Goal: Task Accomplishment & Management: Use online tool/utility

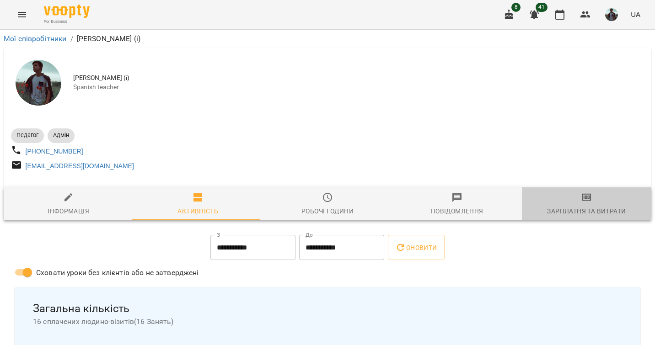
click at [552, 197] on span "Зарплатня та Витрати" at bounding box center [586, 204] width 118 height 25
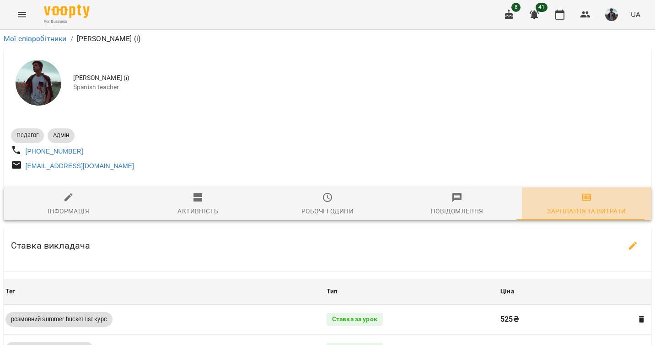
click at [552, 197] on span "Зарплатня та Витрати" at bounding box center [586, 204] width 118 height 25
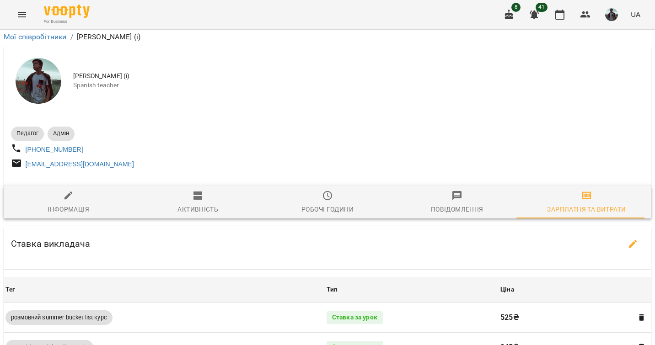
scroll to position [814, 0]
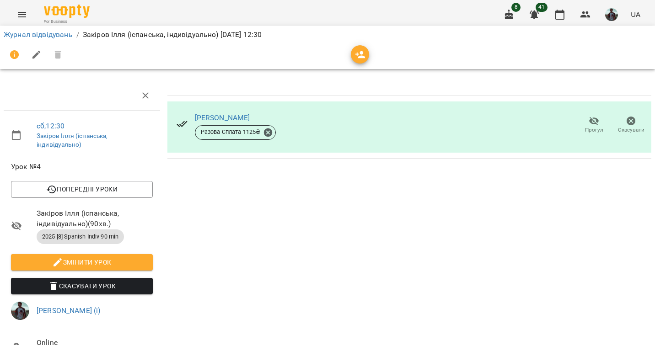
scroll to position [102, 0]
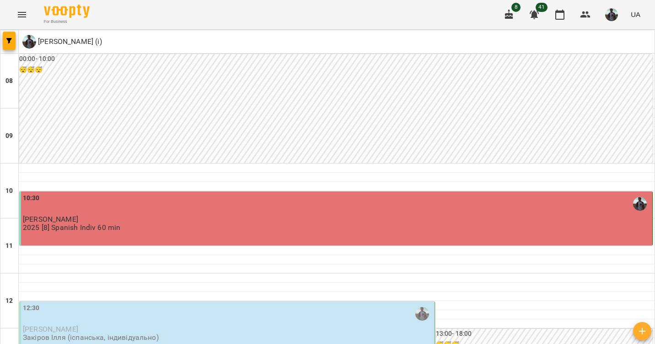
scroll to position [169, 0]
click at [259, 325] on p "[PERSON_NAME]" at bounding box center [228, 329] width 410 height 8
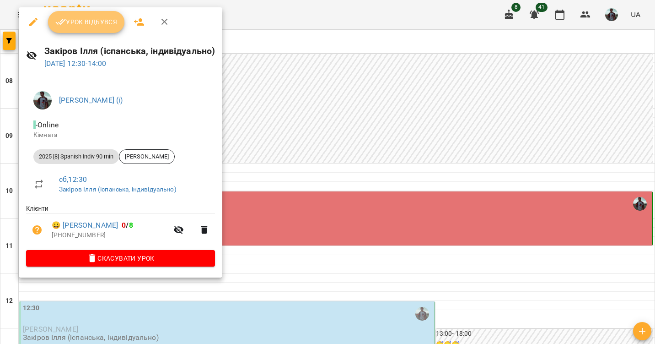
click at [103, 25] on span "Урок відбувся" at bounding box center [86, 21] width 62 height 11
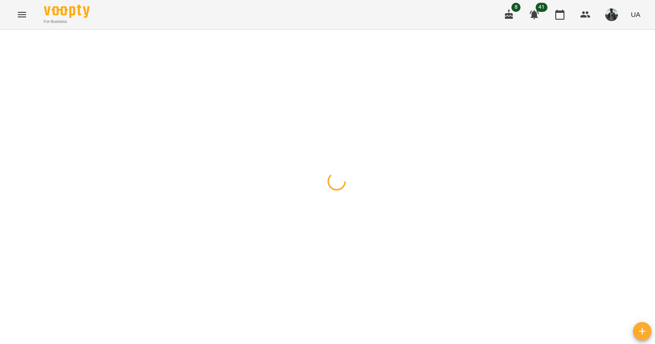
drag, startPoint x: 361, startPoint y: 115, endPoint x: 394, endPoint y: 123, distance: 33.9
click at [394, 30] on div at bounding box center [327, 30] width 655 height 0
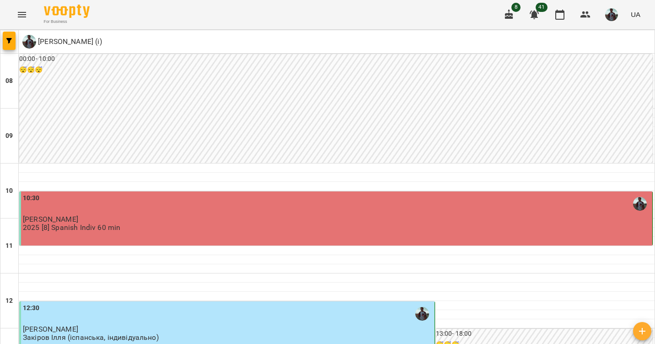
scroll to position [421, 0]
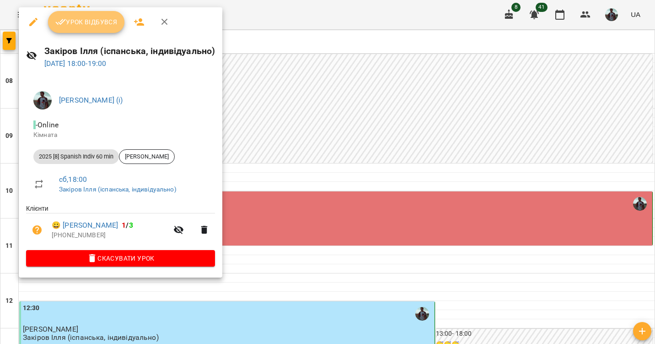
click at [85, 11] on button "Урок відбувся" at bounding box center [86, 22] width 77 height 22
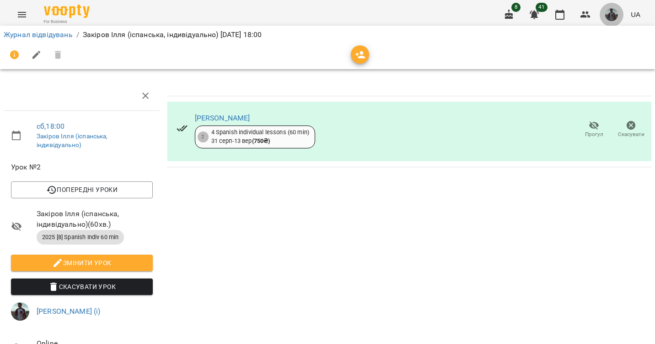
click at [607, 13] on img "button" at bounding box center [611, 14] width 13 height 13
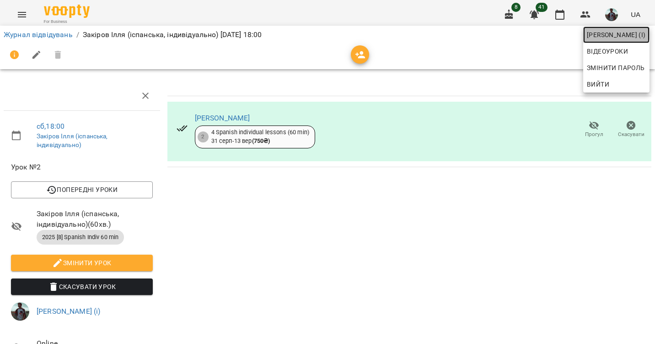
click at [601, 29] on span "[PERSON_NAME] (і)" at bounding box center [616, 34] width 59 height 11
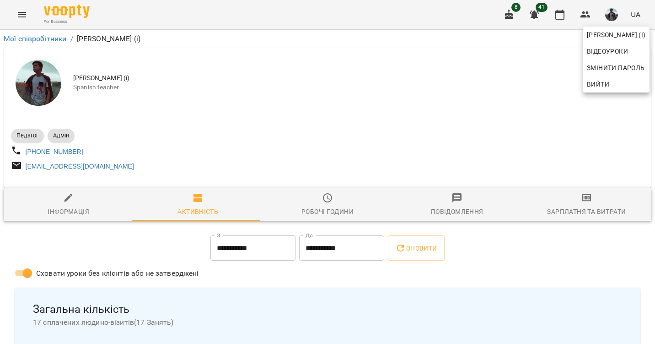
click at [610, 202] on div at bounding box center [327, 172] width 655 height 344
click at [610, 202] on div "Ілля Закіров (і) Відеоуроки Змінити пароль Вийти" at bounding box center [327, 172] width 655 height 344
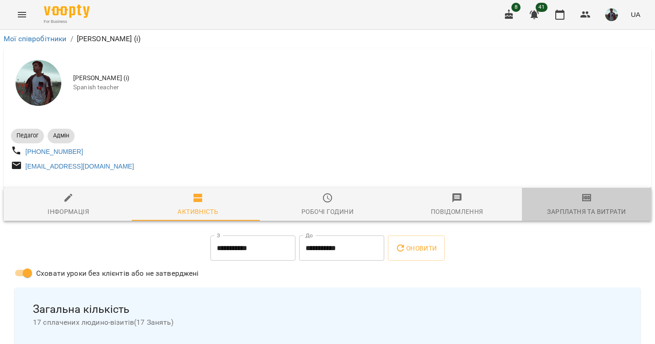
click at [610, 202] on span "Зарплатня та Витрати" at bounding box center [586, 204] width 118 height 25
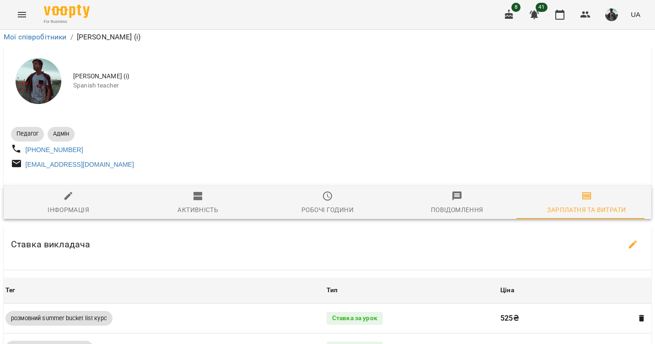
scroll to position [816, 0]
